Goal: Task Accomplishment & Management: Manage account settings

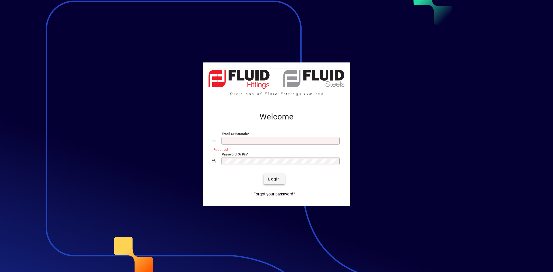
type input "**********"
click at [271, 180] on span "Login" at bounding box center [274, 179] width 12 height 6
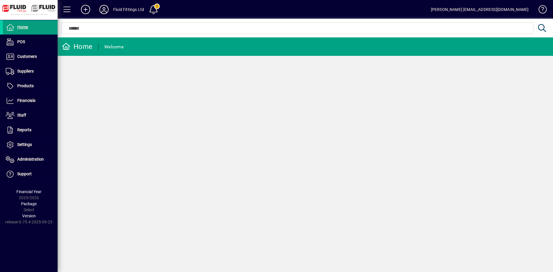
click at [104, 8] on icon at bounding box center [104, 9] width 12 height 9
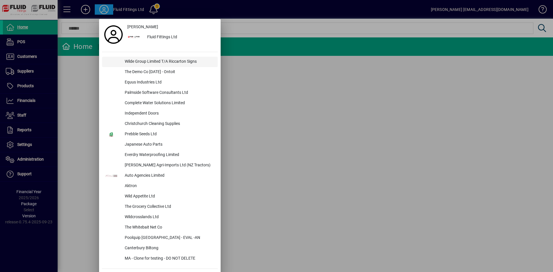
click at [156, 60] on div "Wilde Group Limited T/A Riccarton Signs" at bounding box center [169, 62] width 98 height 10
